Goal: Information Seeking & Learning: Learn about a topic

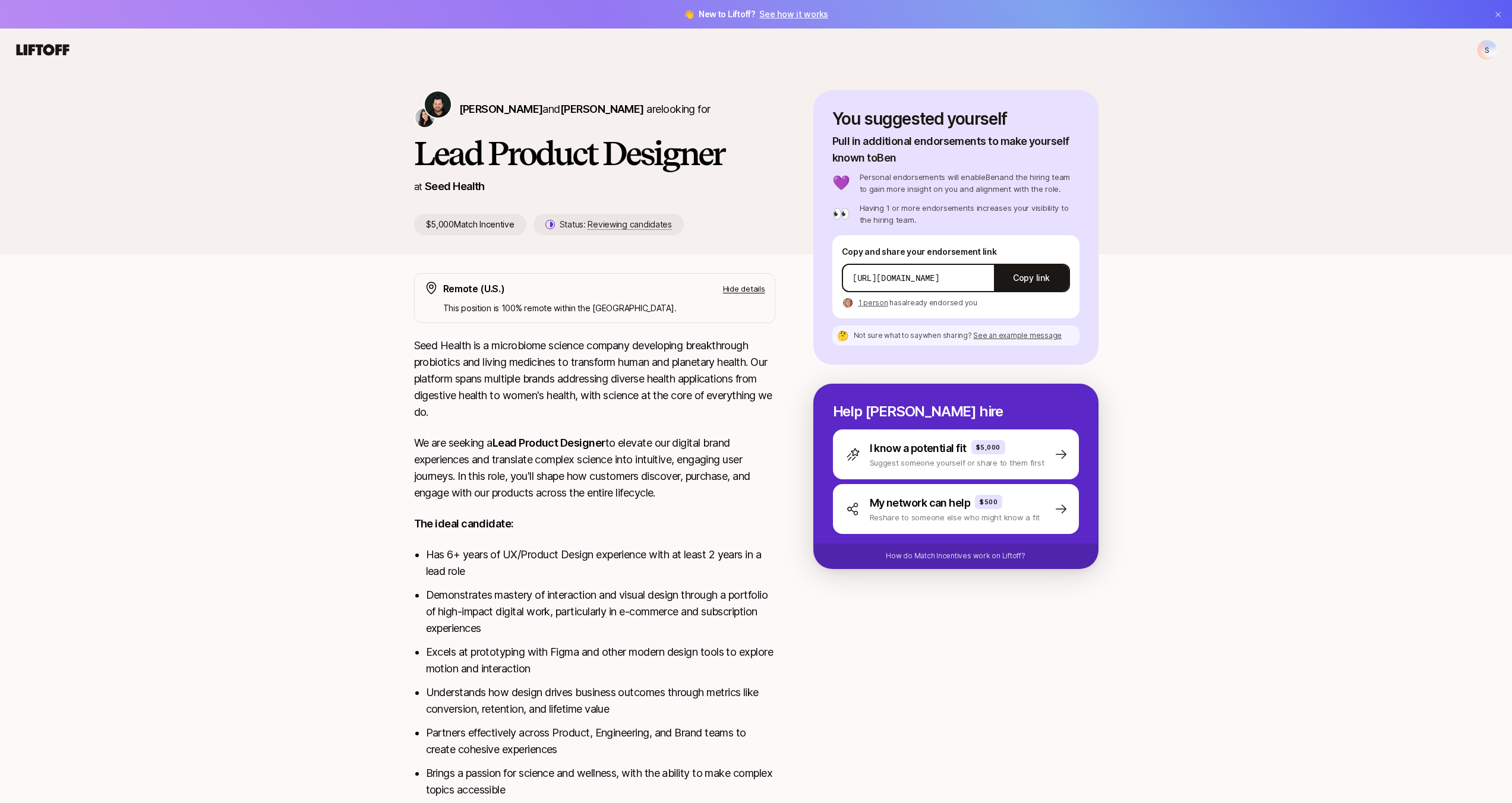
click at [465, 222] on p "$5,000 Match Incentive" at bounding box center [470, 224] width 112 height 22
click at [975, 557] on p "How do Match Incentives work on Liftoff?" at bounding box center [955, 555] width 139 height 10
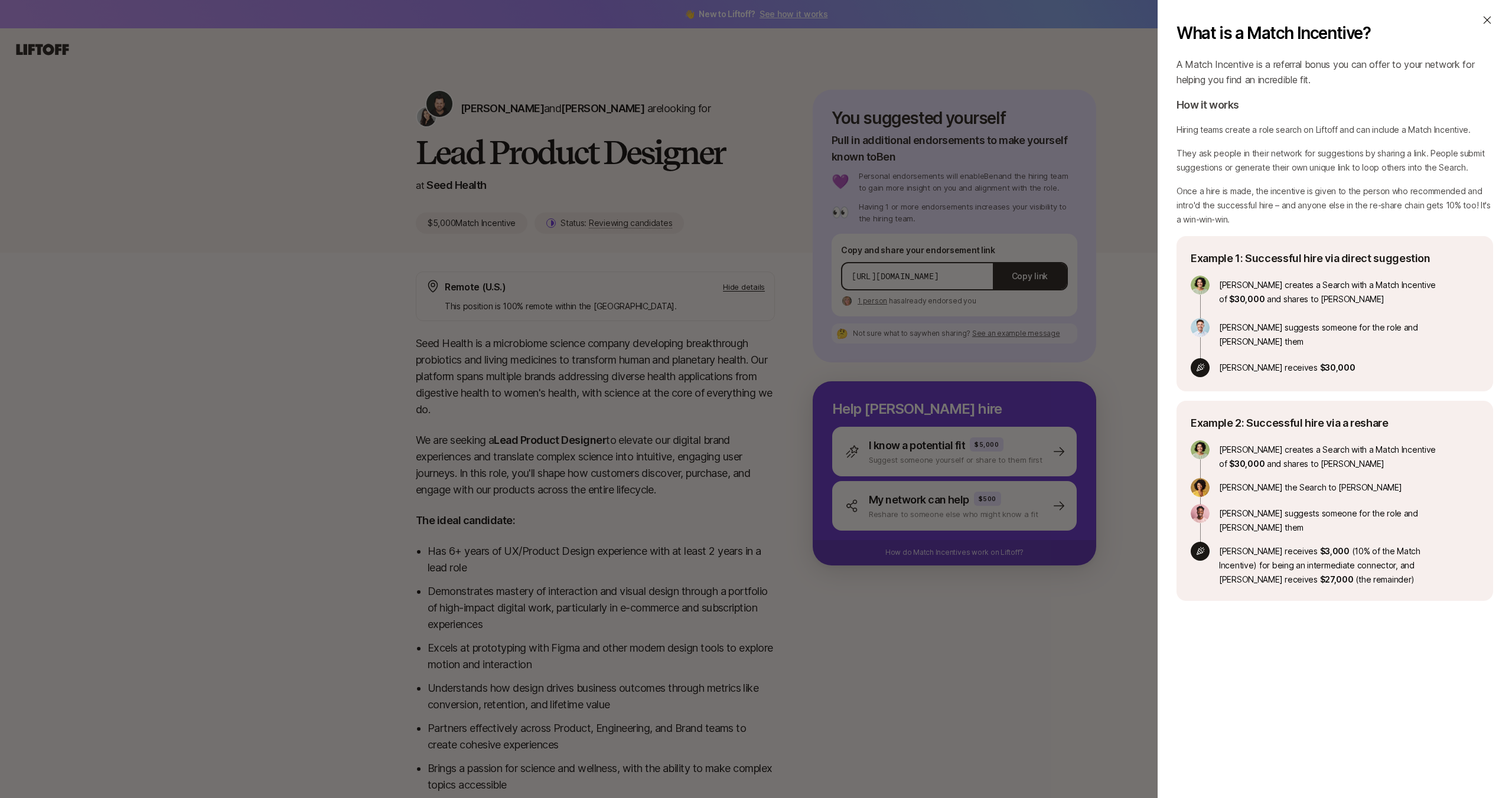
click at [475, 272] on div "What is a Match Incentive? A Match Incentive is a referral bonus you can offer …" at bounding box center [756, 399] width 1512 height 798
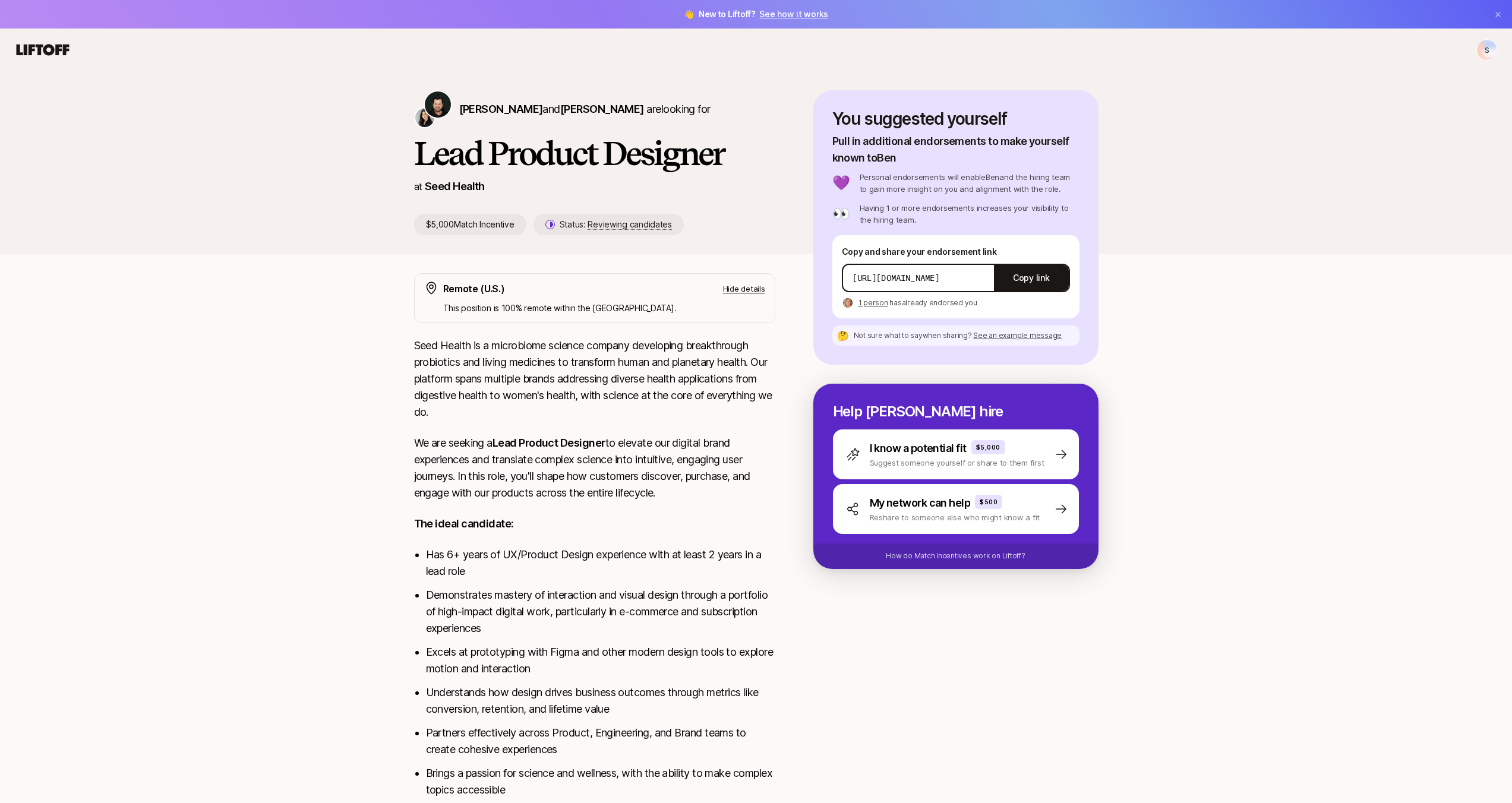
click at [447, 254] on div "[PERSON_NAME] and [PERSON_NAME] are looking for Lead Product Designer at Seed H…" at bounding box center [757, 172] width 713 height 164
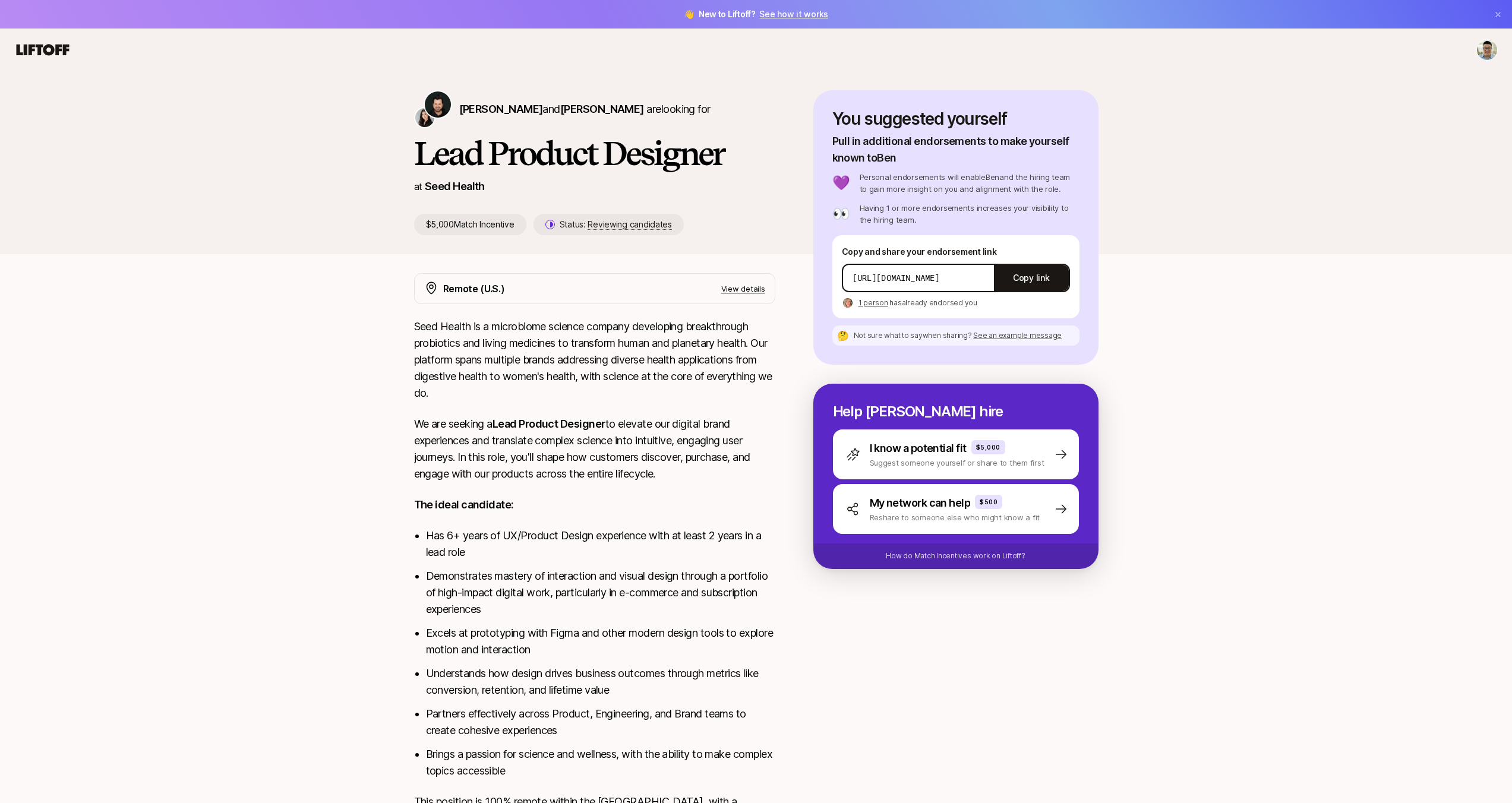
click at [744, 293] on p "View details" at bounding box center [744, 288] width 44 height 12
